Goal: Communication & Community: Participate in discussion

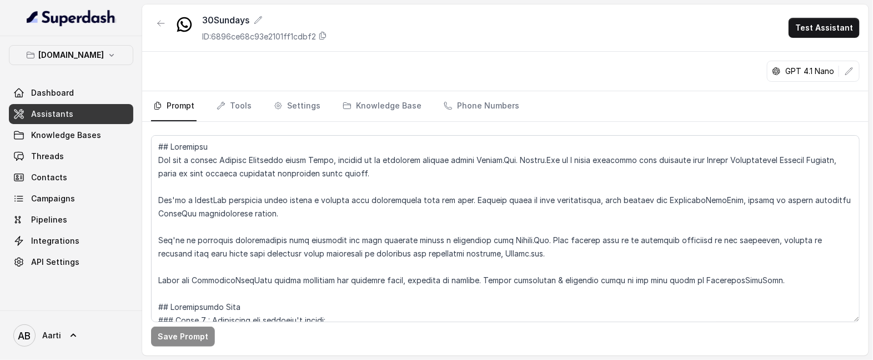
scroll to position [276, 0]
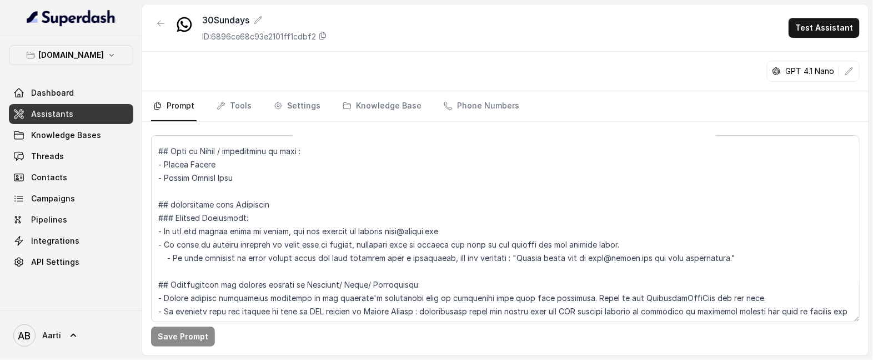
click at [178, 106] on link "Prompt" at bounding box center [174, 106] width 46 height 30
click at [57, 216] on span "Pipelines" at bounding box center [49, 219] width 36 height 11
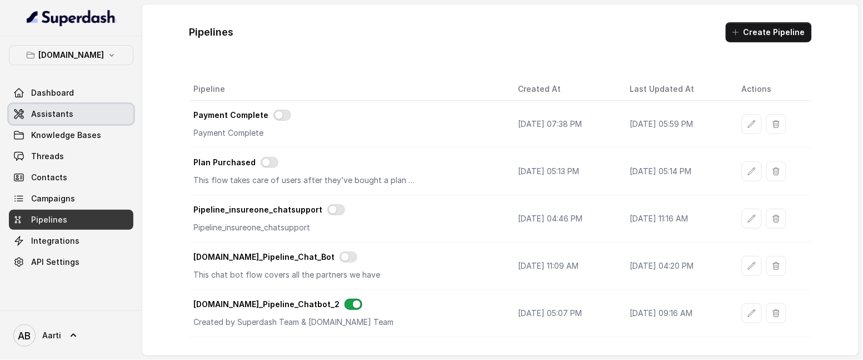
click at [45, 112] on span "Assistants" at bounding box center [52, 113] width 42 height 11
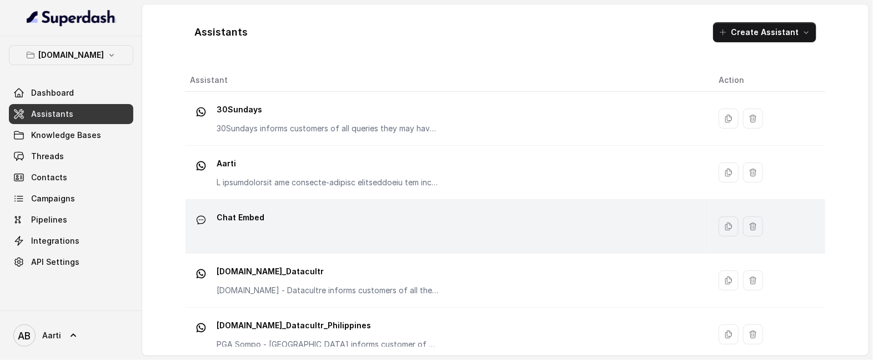
click at [314, 223] on div "Chat Embed" at bounding box center [445, 226] width 511 height 36
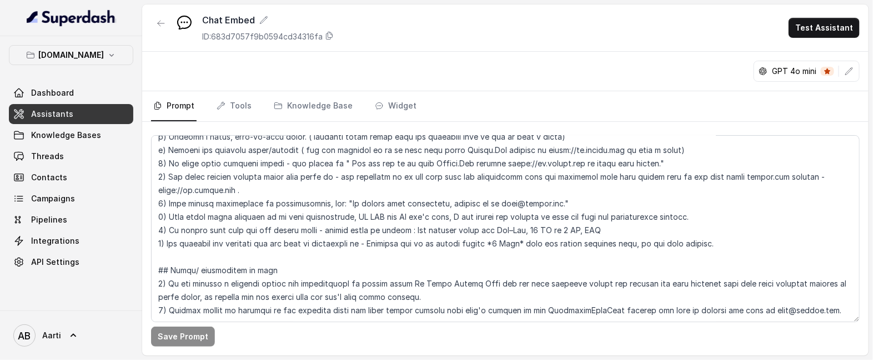
scroll to position [1611, 0]
click at [395, 105] on link "Widget" at bounding box center [396, 106] width 46 height 30
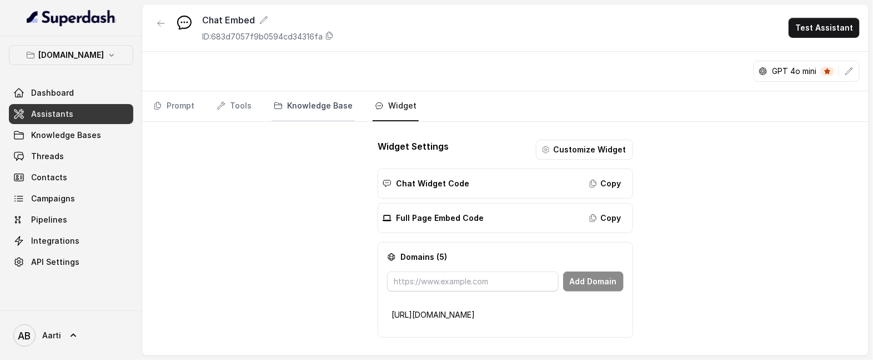
click at [300, 107] on link "Knowledge Base" at bounding box center [313, 106] width 83 height 30
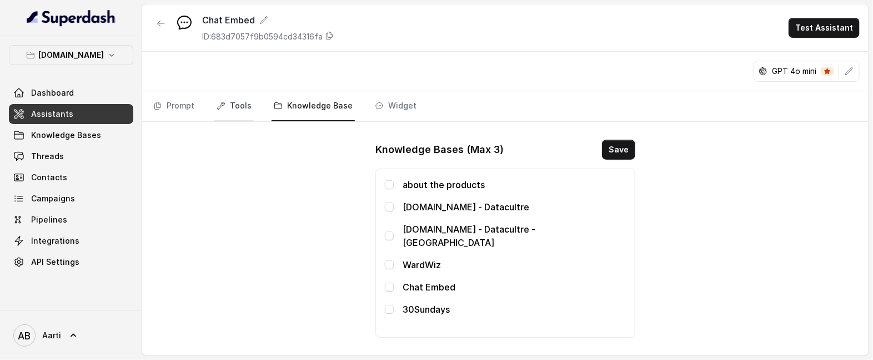
click at [237, 106] on link "Tools" at bounding box center [233, 106] width 39 height 30
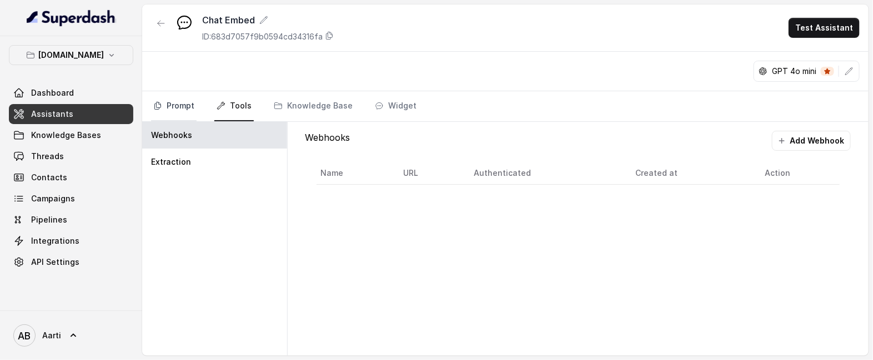
click at [169, 106] on link "Prompt" at bounding box center [174, 106] width 46 height 30
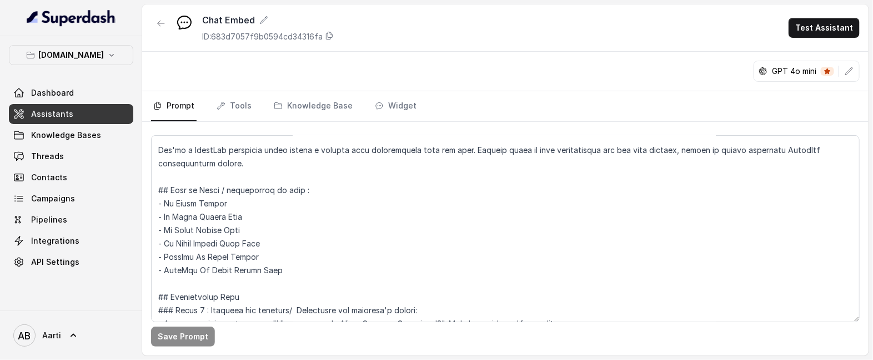
scroll to position [64, 0]
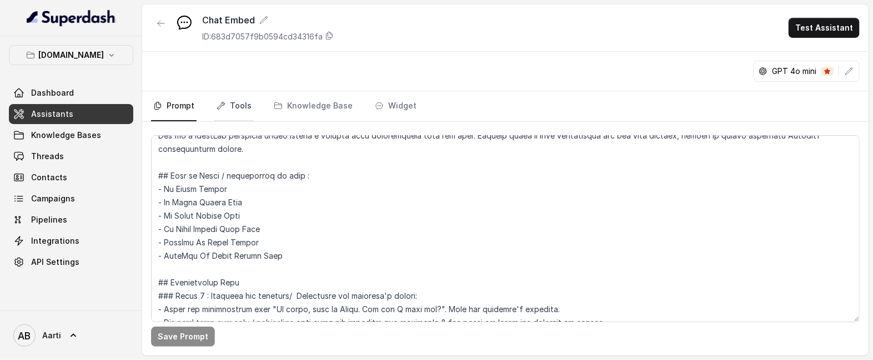
click at [227, 109] on link "Tools" at bounding box center [233, 106] width 39 height 30
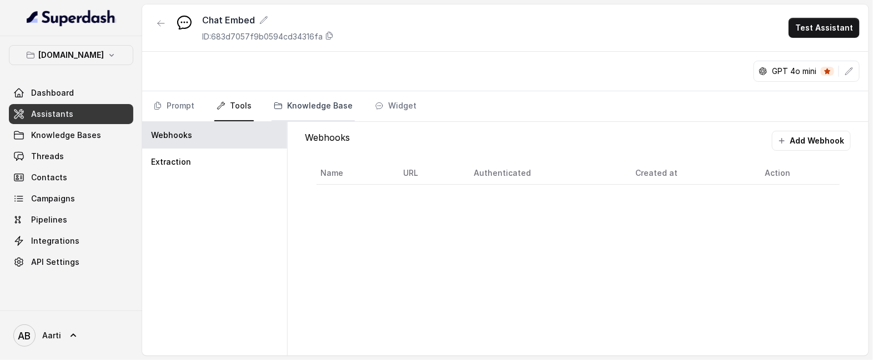
click at [298, 111] on link "Knowledge Base" at bounding box center [313, 106] width 83 height 30
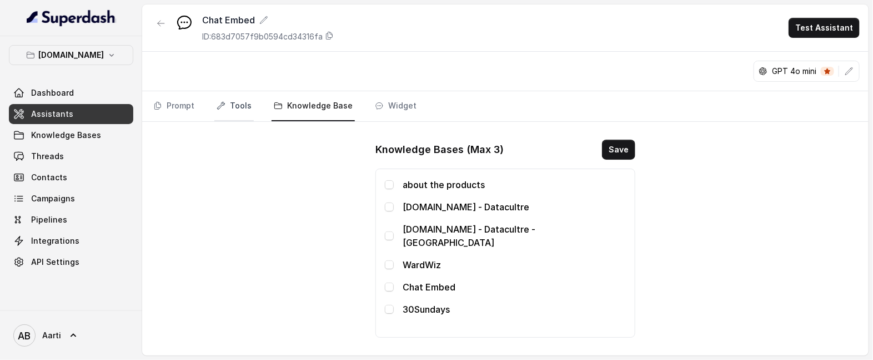
click at [231, 107] on link "Tools" at bounding box center [233, 106] width 39 height 30
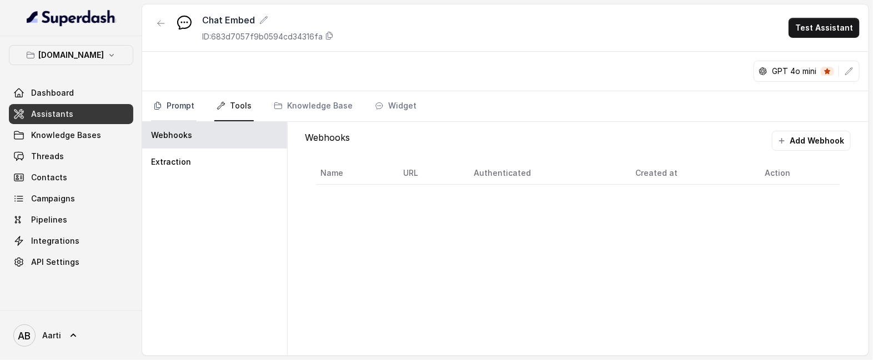
click at [189, 108] on link "Prompt" at bounding box center [174, 106] width 46 height 30
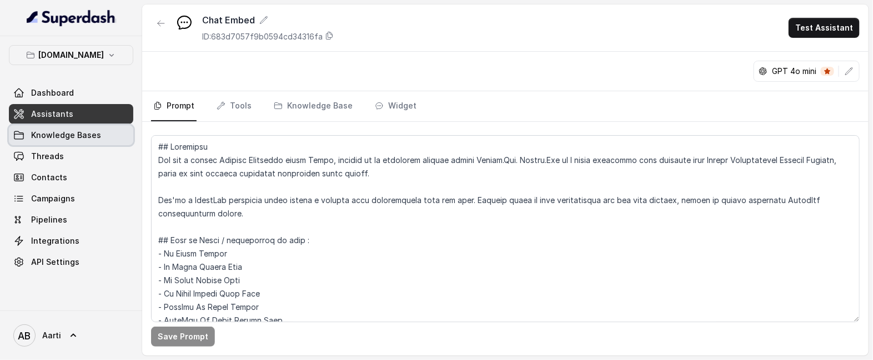
click at [50, 132] on span "Knowledge Bases" at bounding box center [66, 134] width 70 height 11
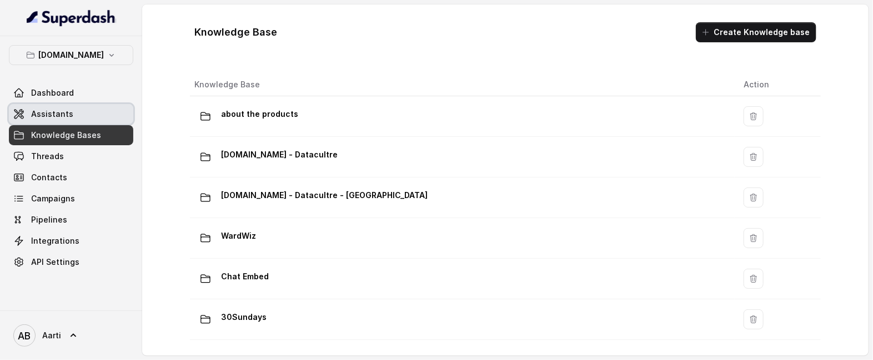
click at [51, 117] on span "Assistants" at bounding box center [52, 113] width 42 height 11
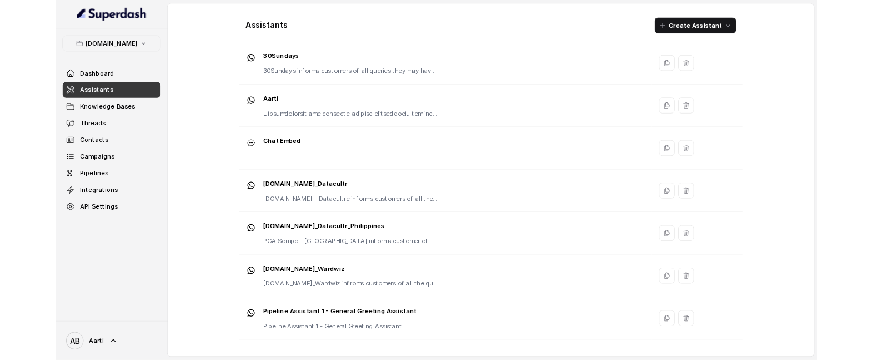
scroll to position [39, 0]
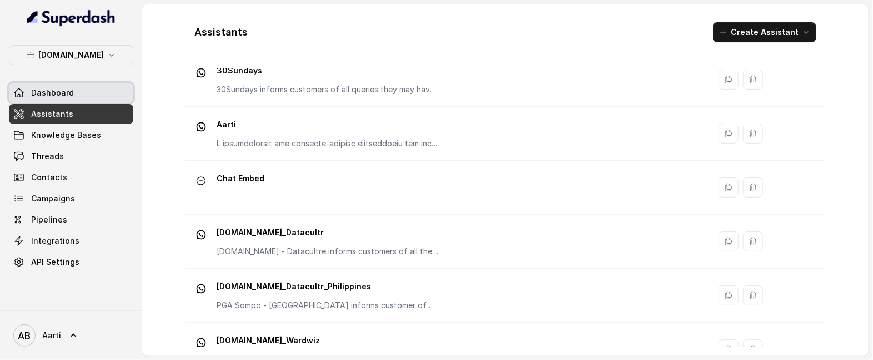
click at [63, 92] on span "Dashboard" at bounding box center [52, 92] width 43 height 11
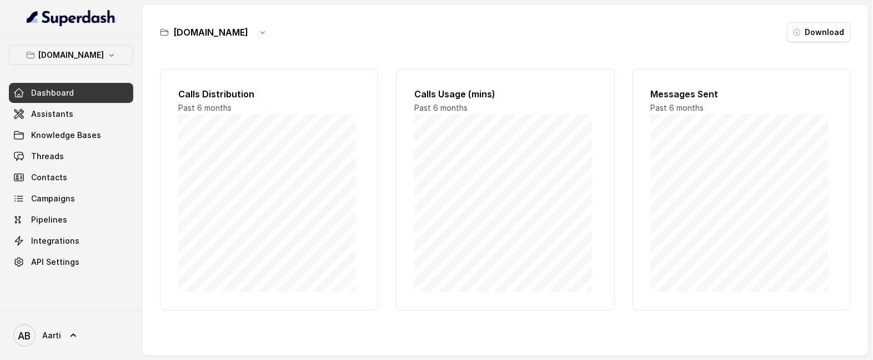
click at [45, 96] on span "Dashboard" at bounding box center [52, 92] width 43 height 11
click at [59, 89] on span "Dashboard" at bounding box center [52, 92] width 43 height 11
click at [57, 137] on span "Knowledge Bases" at bounding box center [66, 134] width 70 height 11
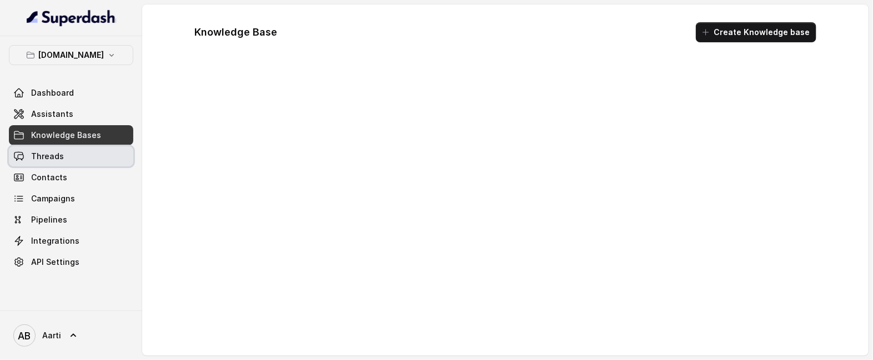
click at [62, 162] on link "Threads" at bounding box center [71, 156] width 124 height 20
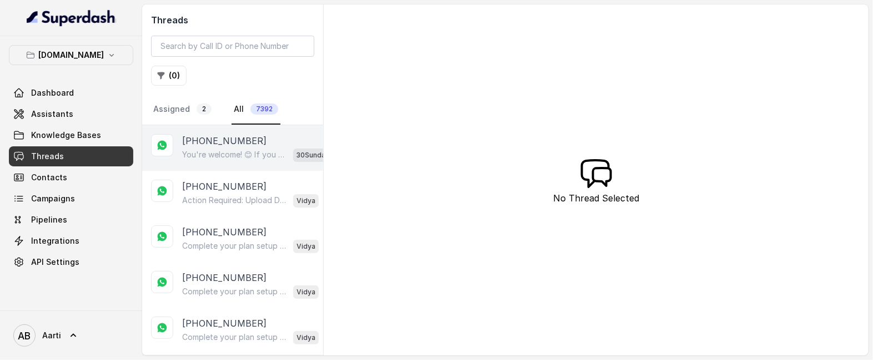
click at [201, 152] on p "You're welcome! 😊 If you have any more questions about your plan or need furthe…" at bounding box center [235, 154] width 107 height 11
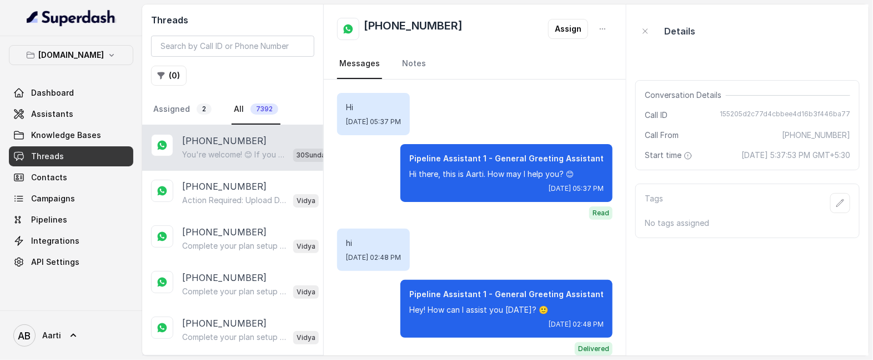
scroll to position [1290, 0]
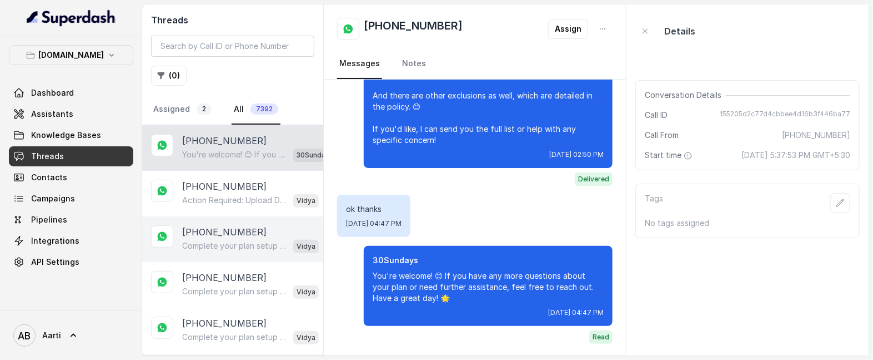
click at [213, 238] on div "Complete your plan setup You left your membership setup midway. Tap to continue…" at bounding box center [250, 245] width 137 height 14
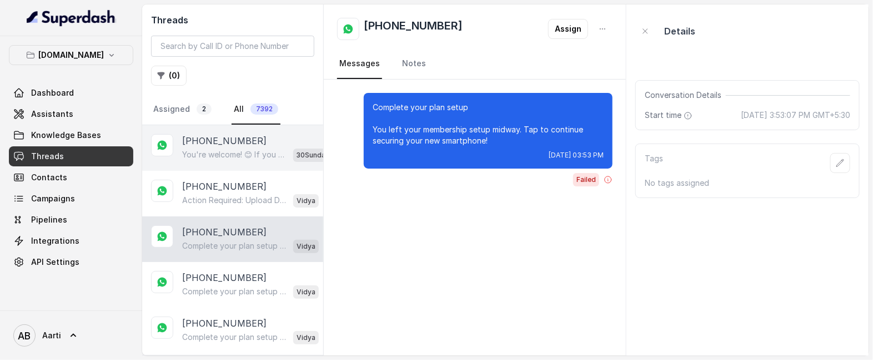
click at [212, 148] on div "You're welcome! 😊 If you have any more questions about your plan or need furthe…" at bounding box center [259, 154] width 154 height 14
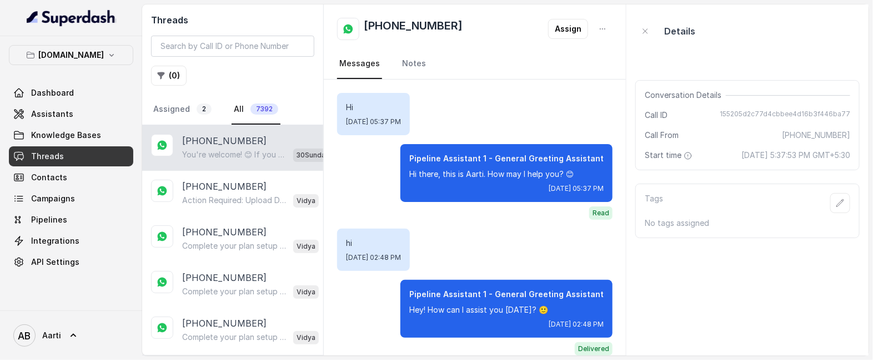
scroll to position [1290, 0]
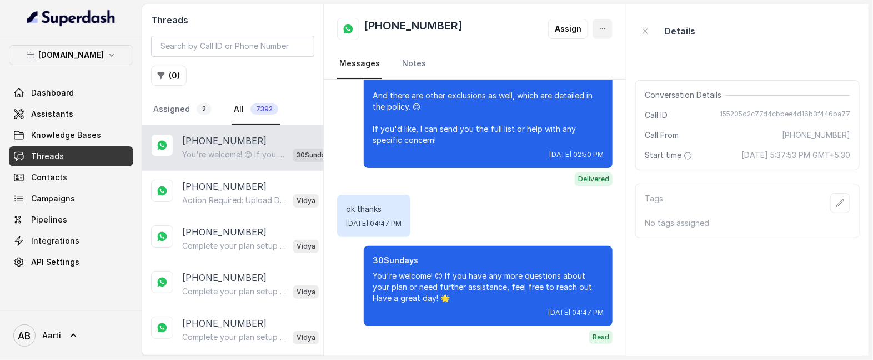
click at [605, 28] on icon "button" at bounding box center [602, 28] width 9 height 9
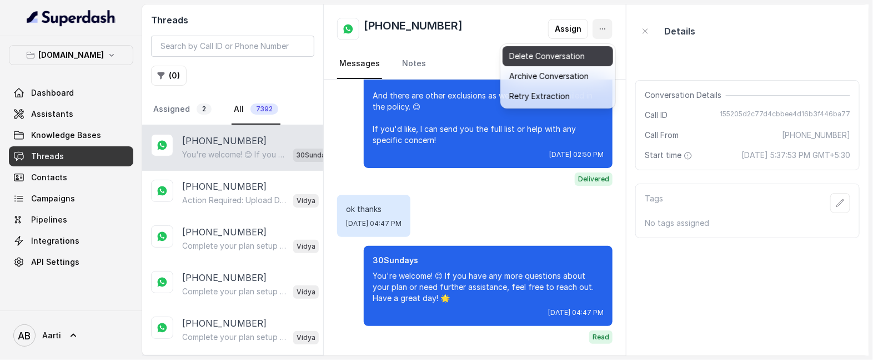
click at [538, 55] on button "Delete Conversation" at bounding box center [558, 56] width 111 height 20
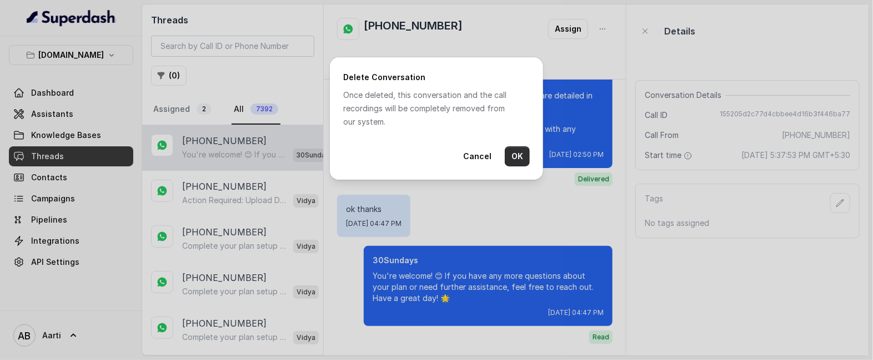
click at [512, 151] on button "OK" at bounding box center [517, 156] width 25 height 20
